Goal: Task Accomplishment & Management: Use online tool/utility

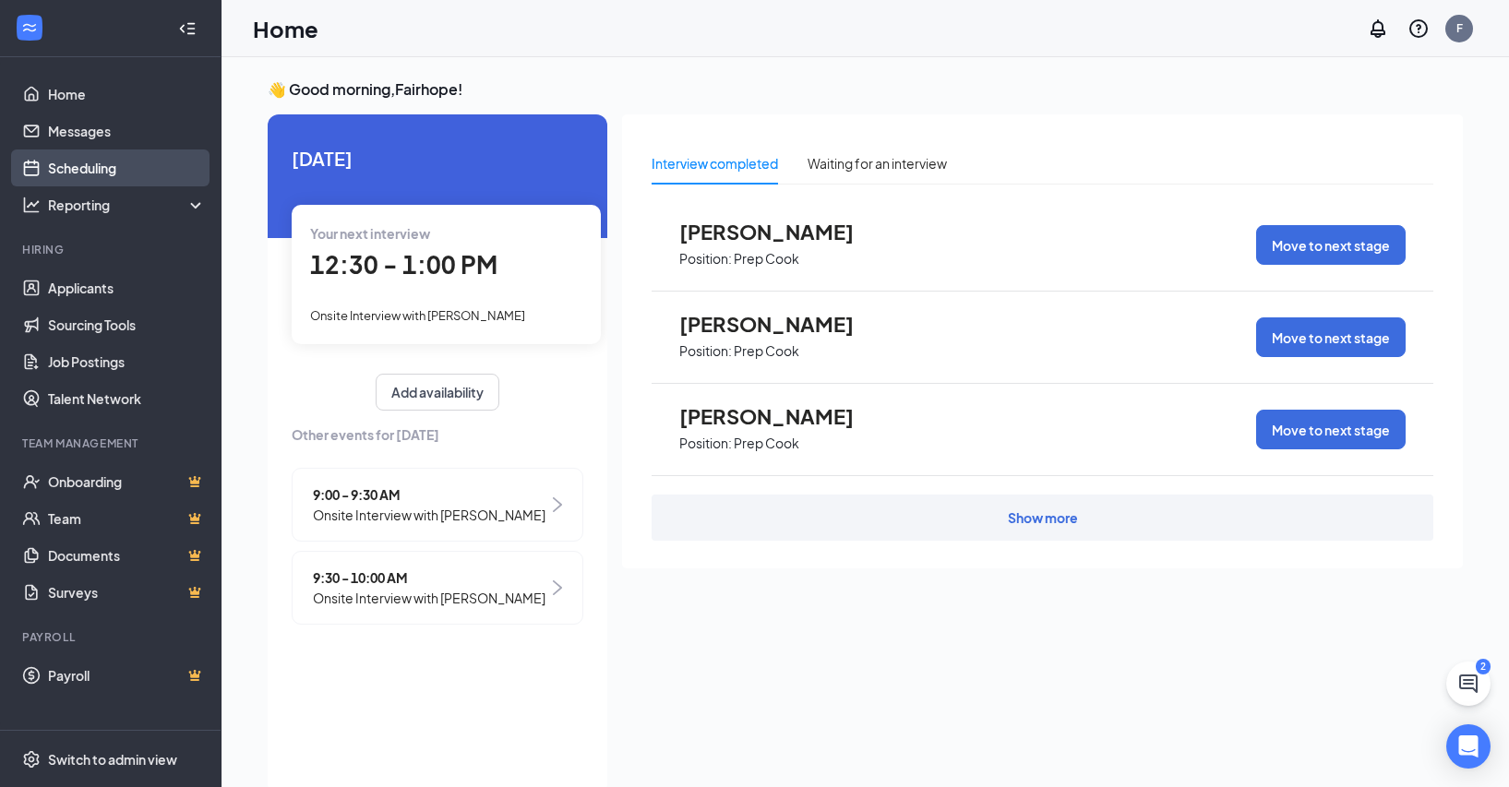
click at [81, 167] on link "Scheduling" at bounding box center [127, 168] width 158 height 37
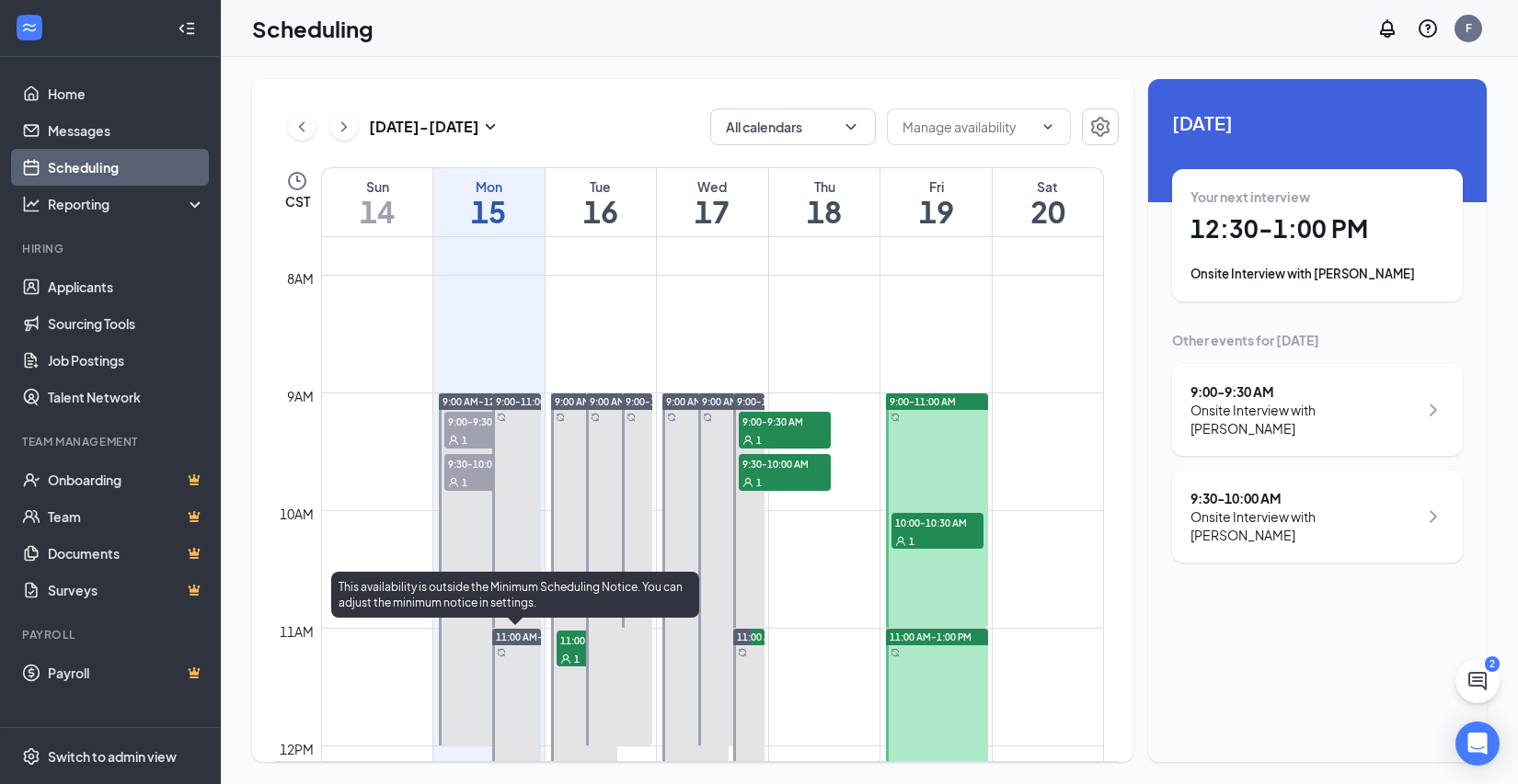
scroll to position [1179, 0]
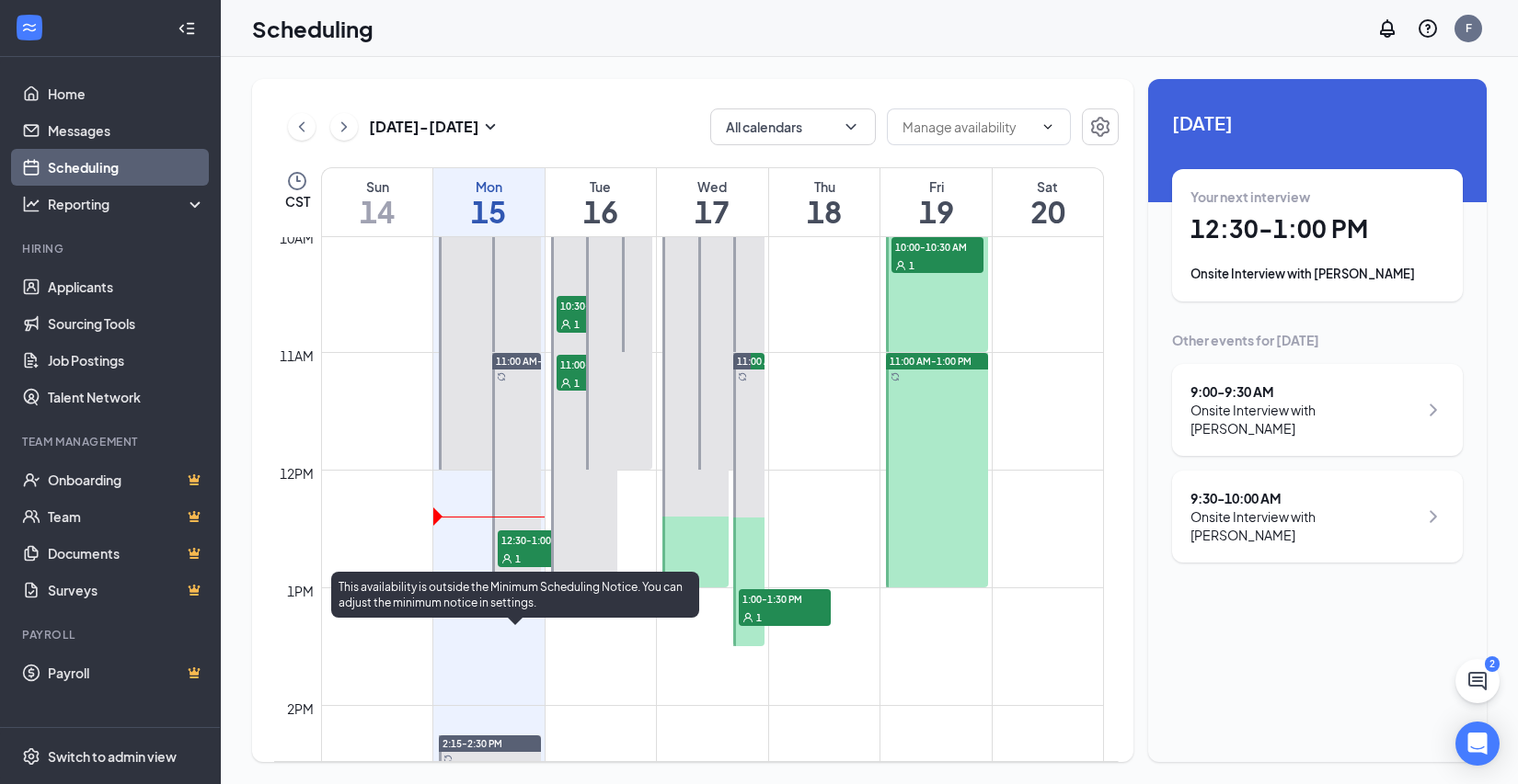
click at [521, 540] on span "12:30-1:00 PM" at bounding box center [543, 540] width 92 height 18
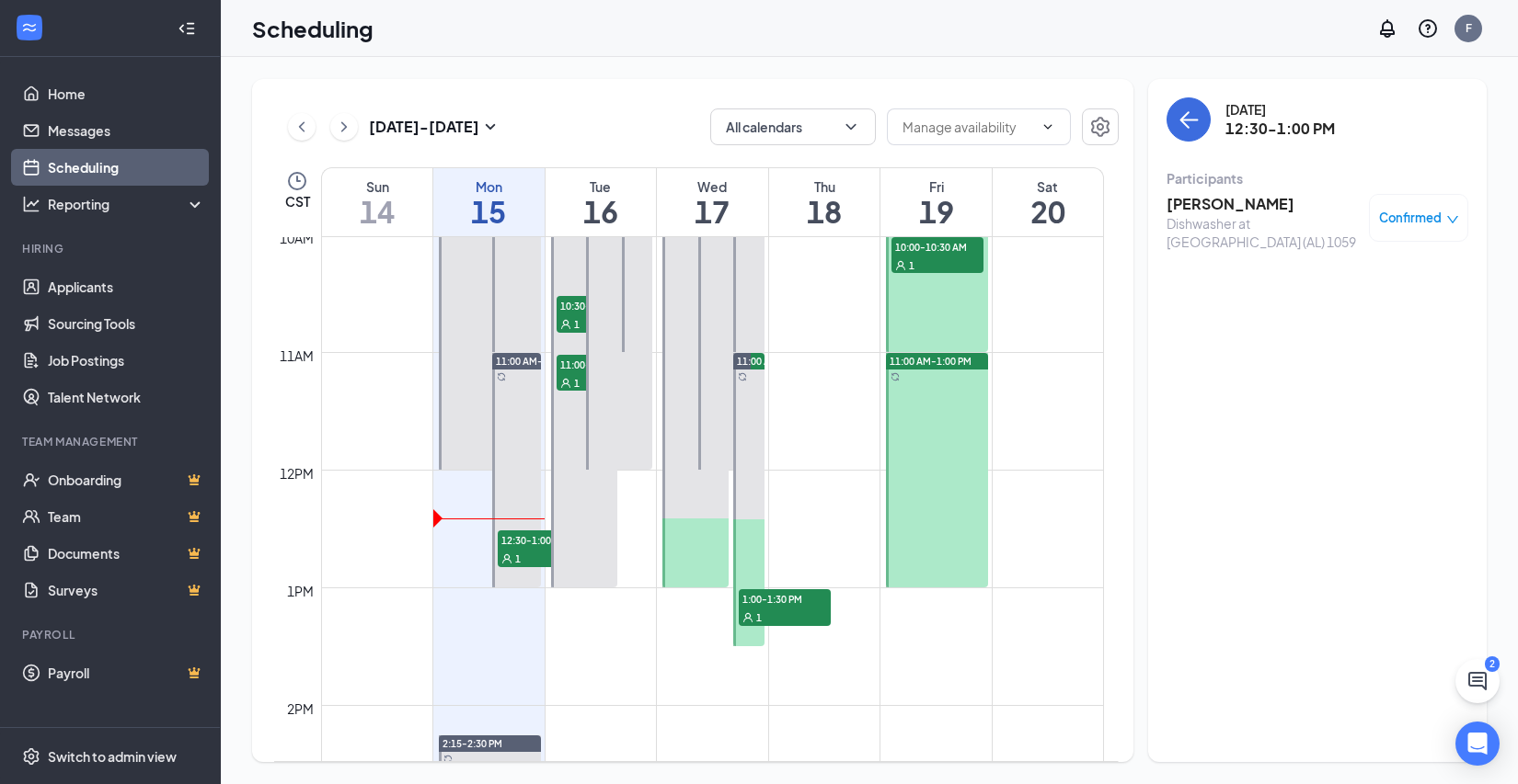
click at [1203, 205] on h3 "[PERSON_NAME]" at bounding box center [1263, 204] width 193 height 20
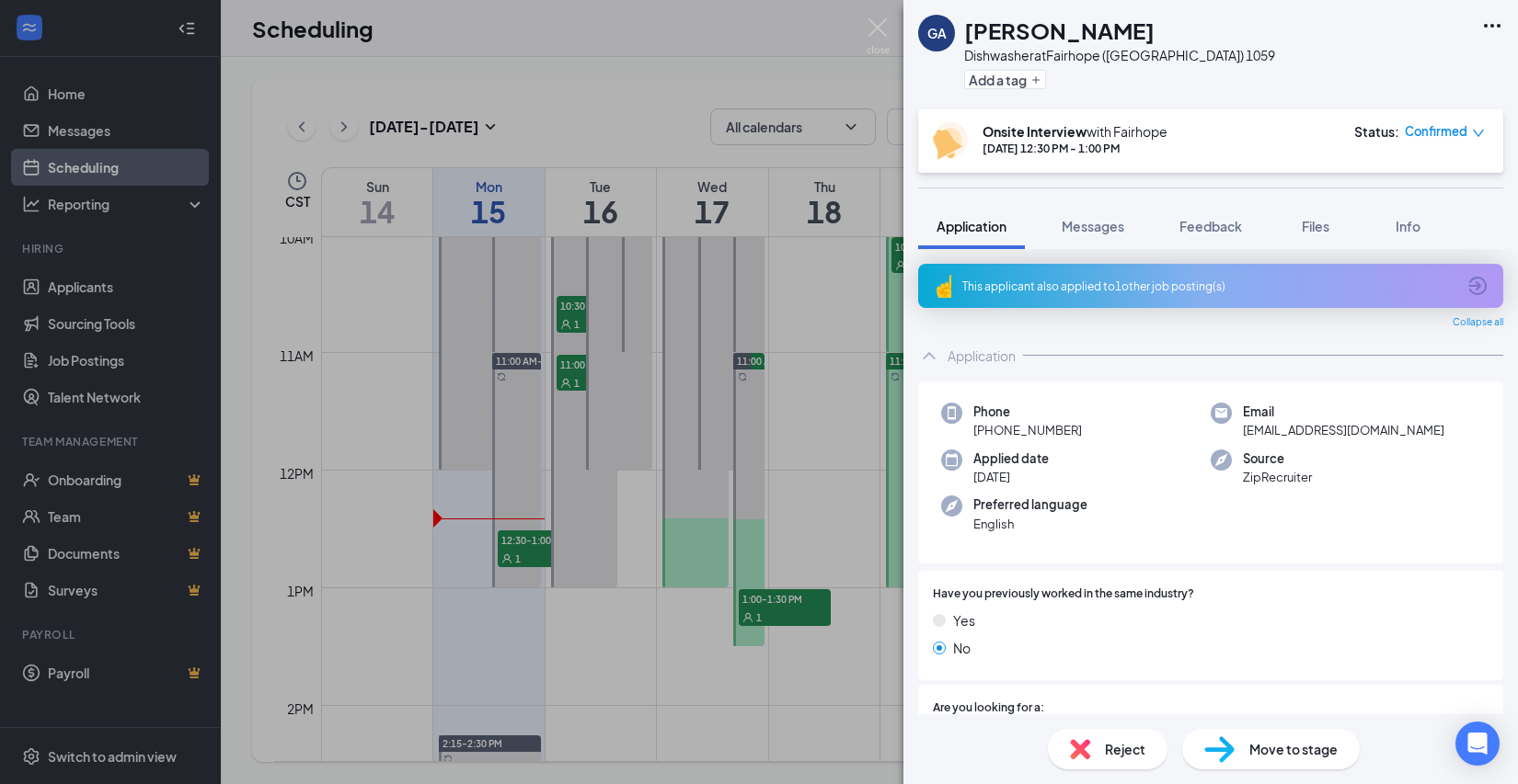
scroll to position [368, 0]
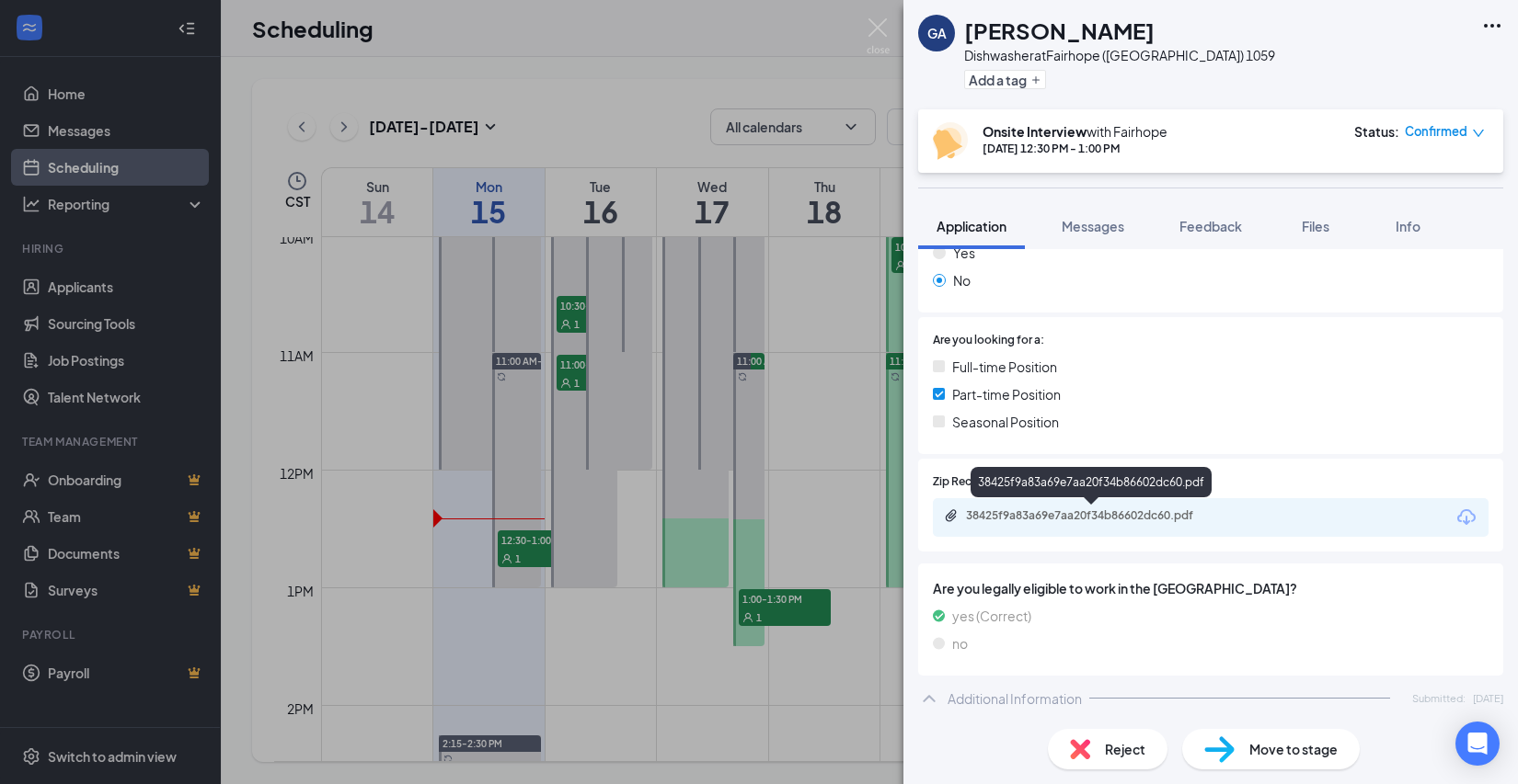
click at [1007, 518] on div "38425f9a83a69e7aa20f34b86602dc60.pdf" at bounding box center [1094, 515] width 257 height 15
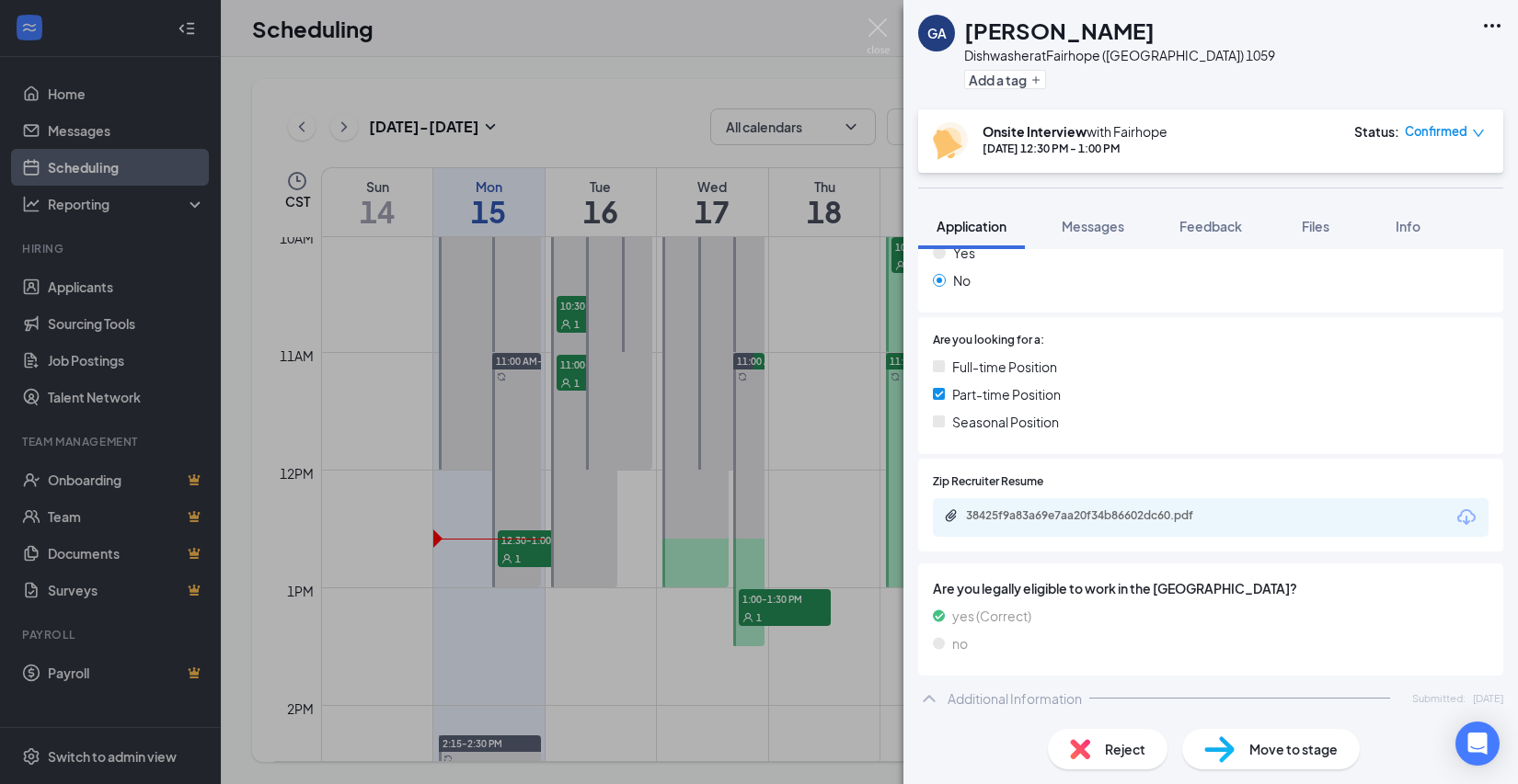
click at [878, 25] on img at bounding box center [877, 36] width 23 height 36
